Goal: Task Accomplishment & Management: Complete application form

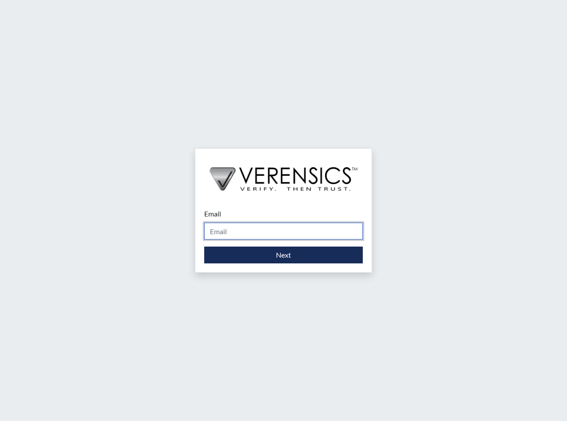
click at [224, 232] on input "Email" at bounding box center [283, 231] width 158 height 17
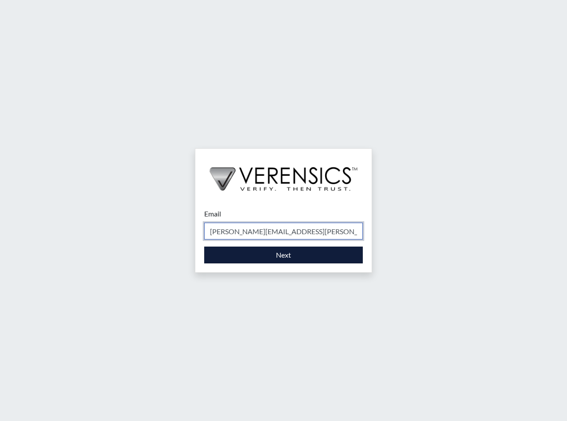
type input "[PERSON_NAME][EMAIL_ADDRESS][PERSON_NAME][DOMAIN_NAME]"
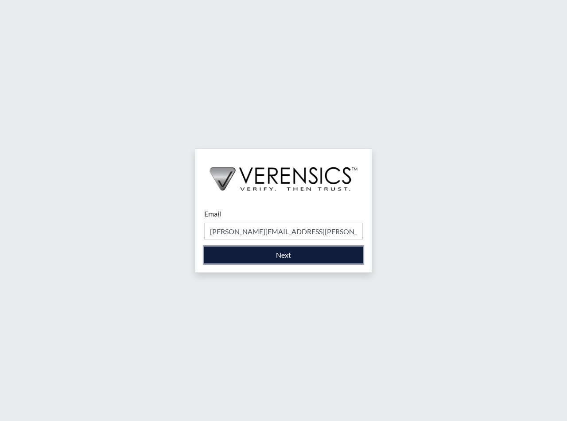
click at [283, 256] on button "Next" at bounding box center [283, 255] width 158 height 17
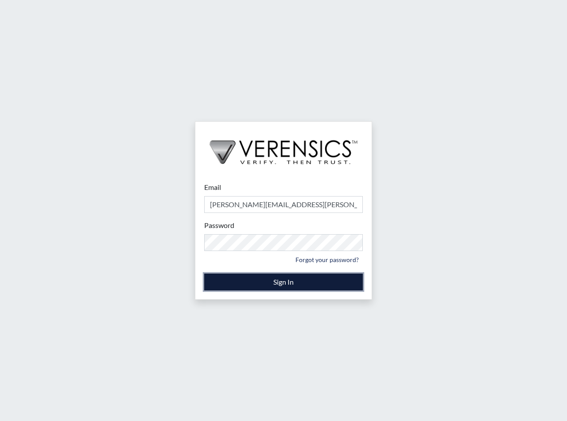
click at [271, 281] on button "Sign In" at bounding box center [283, 282] width 158 height 17
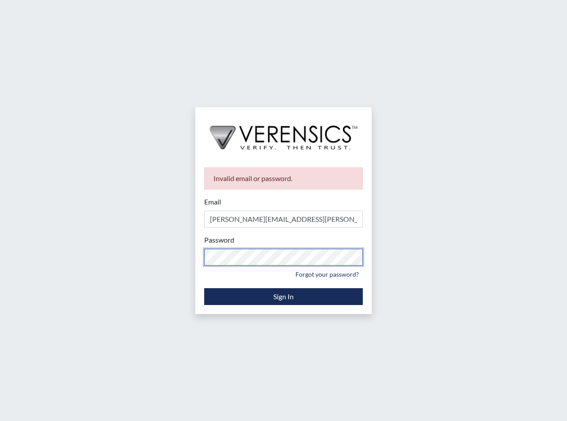
click at [203, 261] on div "Invalid email or password. Email [PERSON_NAME][EMAIL_ADDRESS][PERSON_NAME][DOMA…" at bounding box center [283, 235] width 176 height 155
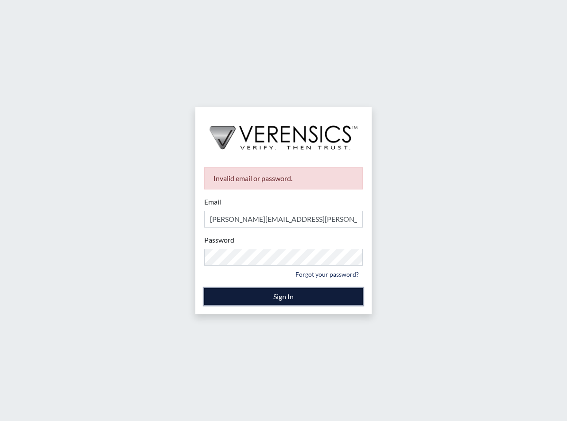
click at [290, 299] on button "Sign In" at bounding box center [283, 296] width 158 height 17
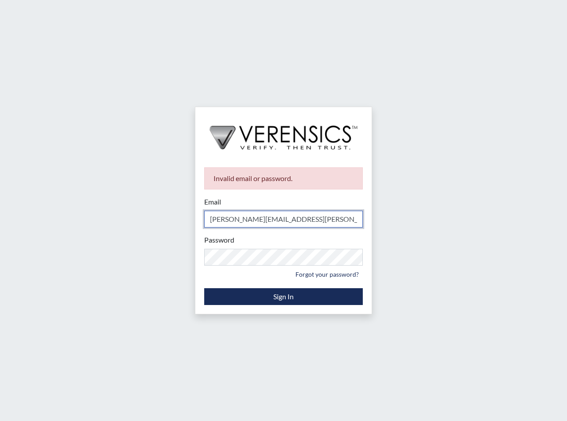
click at [305, 222] on input "[PERSON_NAME][EMAIL_ADDRESS][PERSON_NAME][DOMAIN_NAME]" at bounding box center [283, 219] width 158 height 17
drag, startPoint x: 304, startPoint y: 222, endPoint x: 104, endPoint y: 225, distance: 201.0
click at [104, 225] on div "Invalid email or password. Email [PERSON_NAME][EMAIL_ADDRESS][PERSON_NAME][DOMA…" at bounding box center [283, 210] width 567 height 421
type input "[PERSON_NAME][EMAIL_ADDRESS][PERSON_NAME][DOMAIN_NAME]"
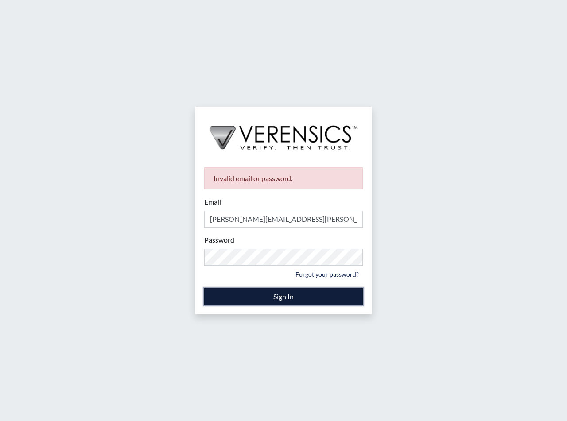
click at [282, 297] on button "Sign In" at bounding box center [283, 296] width 158 height 17
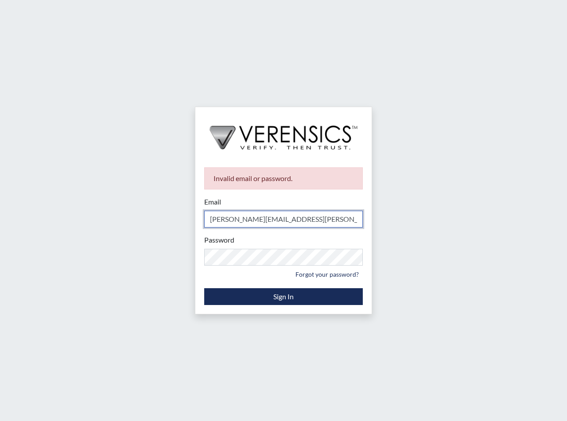
click at [302, 220] on input "[PERSON_NAME][EMAIL_ADDRESS][PERSON_NAME][DOMAIN_NAME]" at bounding box center [283, 219] width 158 height 17
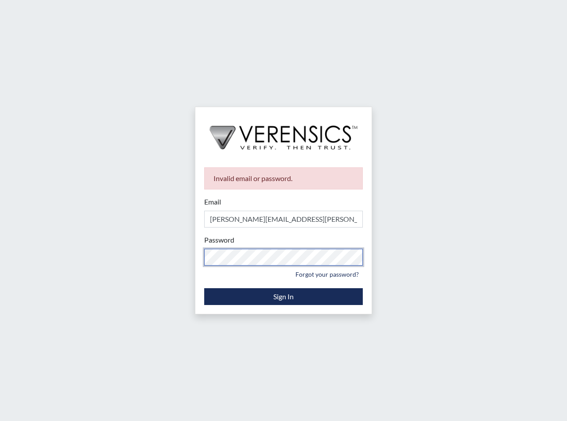
click at [131, 254] on div "Invalid email or password. Email [PERSON_NAME][EMAIL_ADDRESS][PERSON_NAME][DOMA…" at bounding box center [283, 210] width 567 height 421
click at [191, 259] on div "Invalid email or password. Email [PERSON_NAME][EMAIL_ADDRESS][PERSON_NAME][DOMA…" at bounding box center [283, 210] width 567 height 421
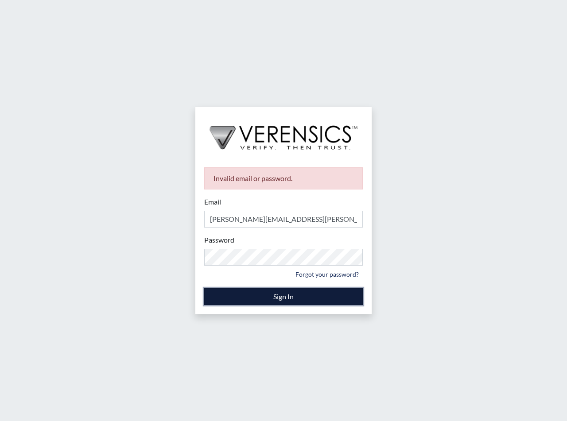
click at [274, 297] on button "Sign In" at bounding box center [283, 296] width 158 height 17
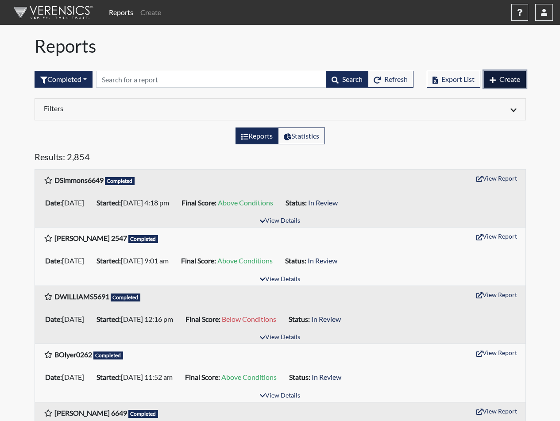
click at [507, 80] on span "Create" at bounding box center [509, 79] width 21 height 8
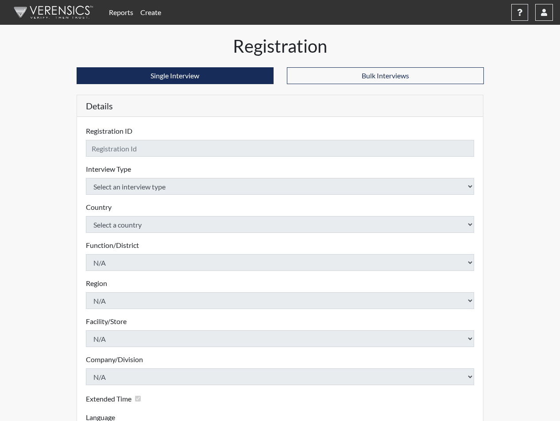
checkbox input "true"
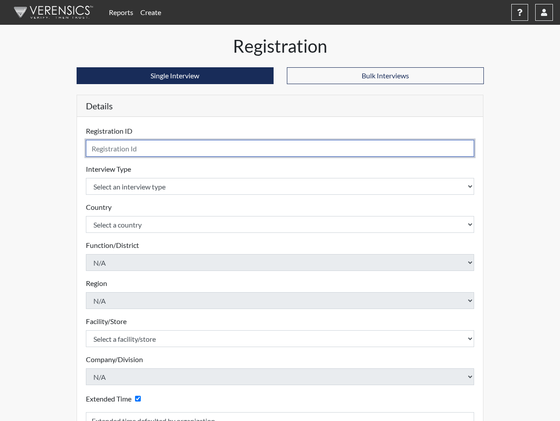
click at [152, 147] on input "text" at bounding box center [280, 148] width 389 height 17
type input "Avirgin4617"
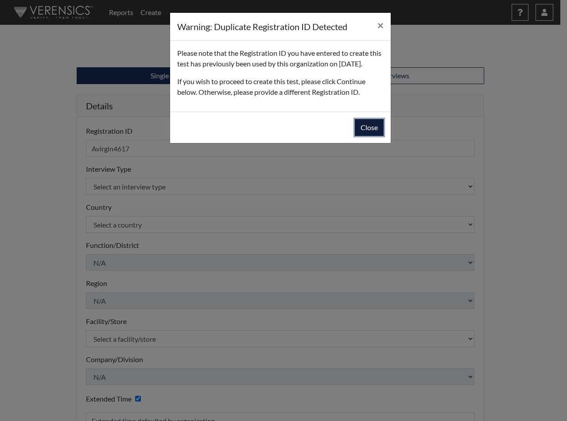
click at [364, 127] on button "Close" at bounding box center [369, 127] width 29 height 17
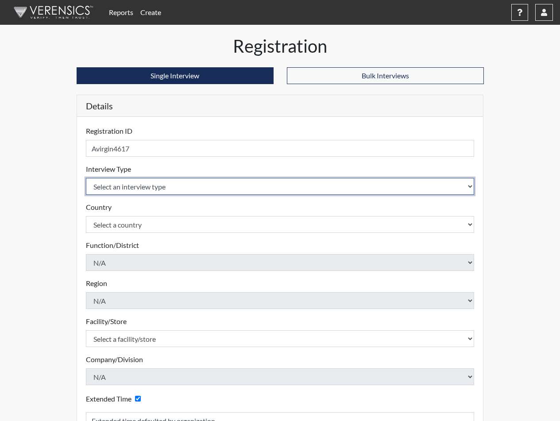
select select "ff733e93-e1bf-11ea-9c9f-0eff0cf7eb8f"
click at [86, 178] on select "Select an interview type Corrections Pre-Employment" at bounding box center [280, 186] width 389 height 17
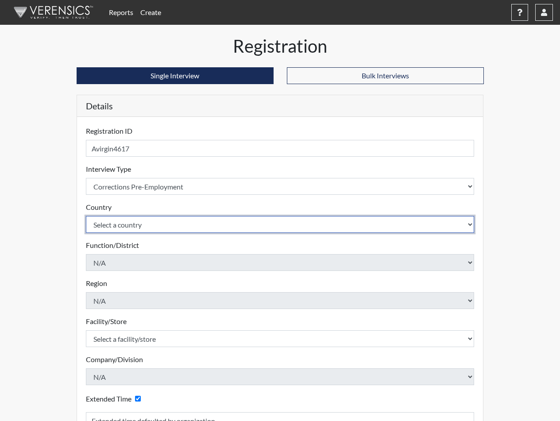
select select "united-states-of-[GEOGRAPHIC_DATA]"
click at [86, 216] on select "Select a country [GEOGRAPHIC_DATA] [GEOGRAPHIC_DATA]" at bounding box center [280, 224] width 389 height 17
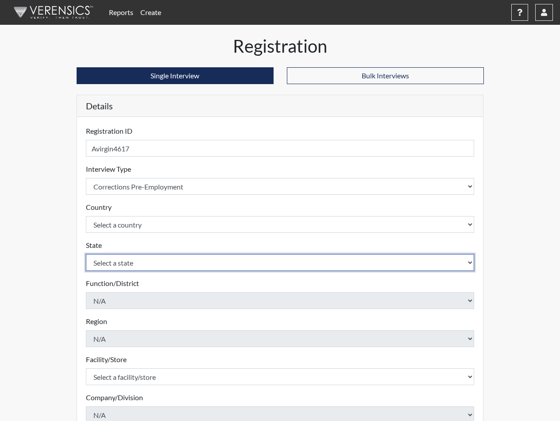
select select "SC"
click at [86, 254] on select "Select a state [US_STATE] [US_STATE] [US_STATE] [US_STATE] [US_STATE] [US_STATE…" at bounding box center [280, 262] width 389 height 17
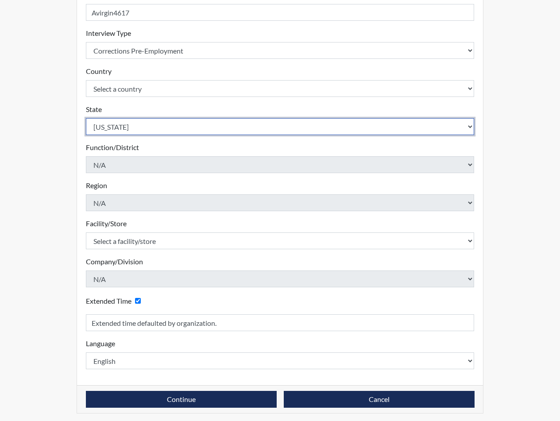
scroll to position [139, 0]
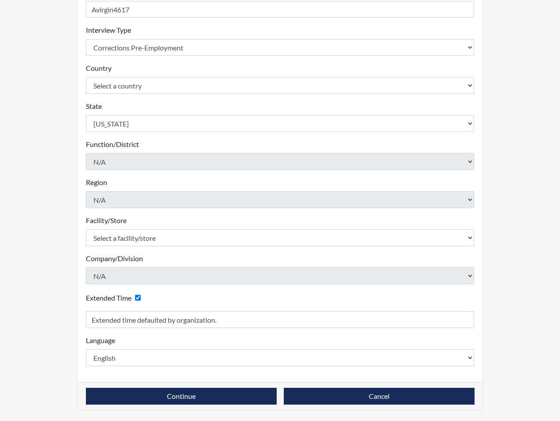
click at [128, 187] on div "Region N/A Please select a region." at bounding box center [280, 192] width 389 height 31
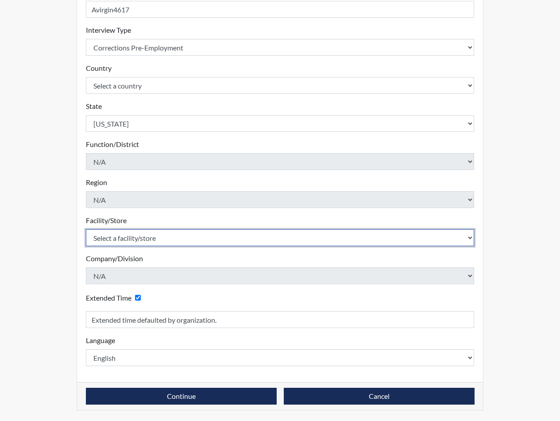
select select "92ad0360-1836-4cb8-81e0-cb81fd501e4f"
click at [86, 229] on select "Select a facility/store [GEOGRAPHIC_DATA] CI Broad River CI [PERSON_NAME] CI Di…" at bounding box center [280, 237] width 389 height 17
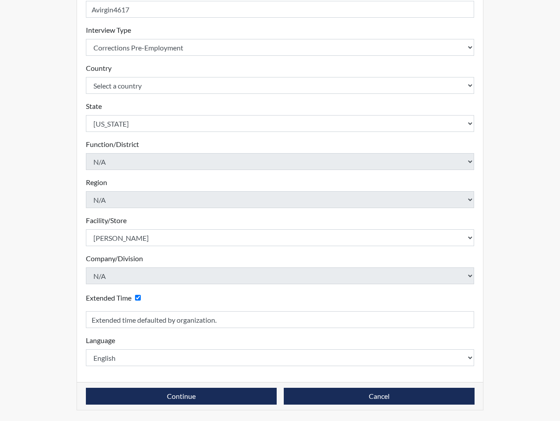
click at [236, 385] on div "Continue Cancel" at bounding box center [280, 396] width 406 height 28
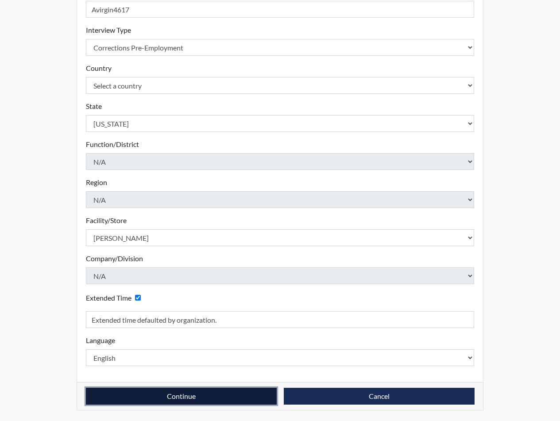
click at [231, 394] on button "Continue" at bounding box center [181, 396] width 191 height 17
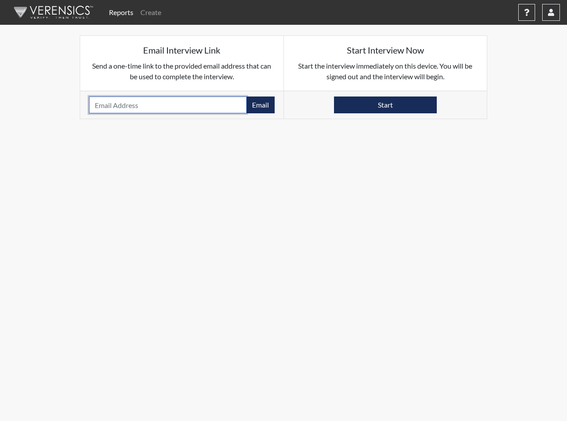
click at [158, 101] on input "email" at bounding box center [168, 104] width 158 height 17
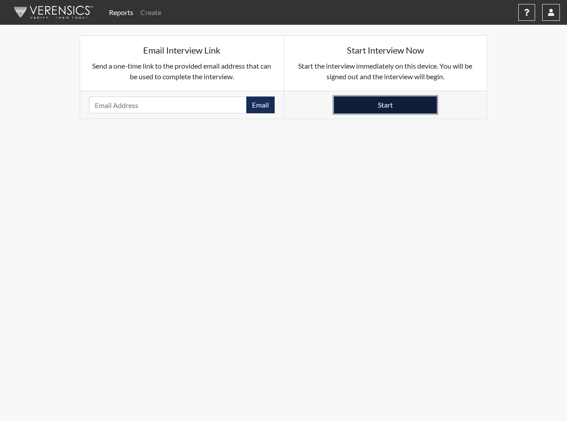
click at [375, 109] on button "Start" at bounding box center [385, 104] width 103 height 17
